Goal: Task Accomplishment & Management: Manage account settings

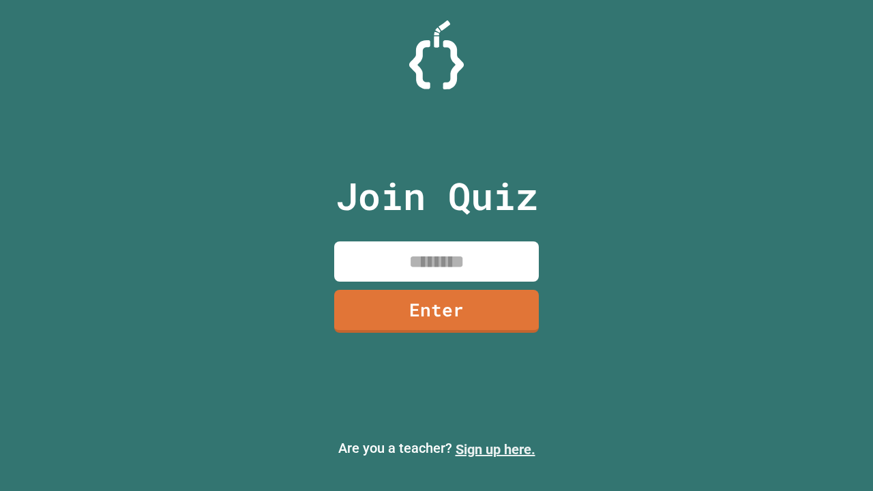
click at [495, 450] on link "Sign up here." at bounding box center [496, 449] width 80 height 16
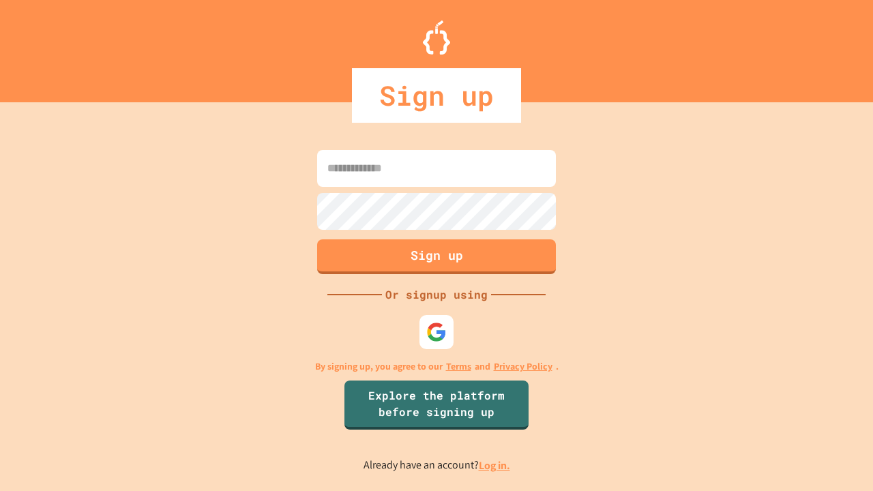
click at [495, 465] on link "Log in." at bounding box center [494, 465] width 31 height 14
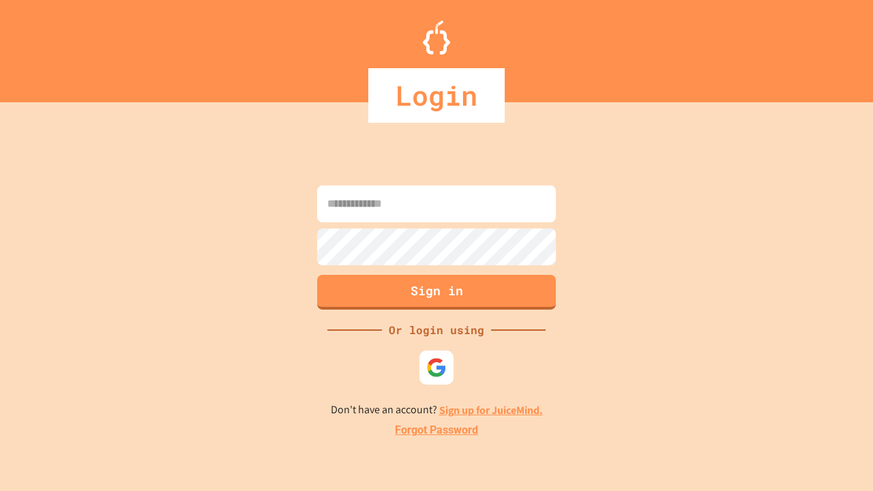
click at [437, 430] on link "Forgot Password" at bounding box center [436, 430] width 83 height 16
